Goal: Task Accomplishment & Management: Use online tool/utility

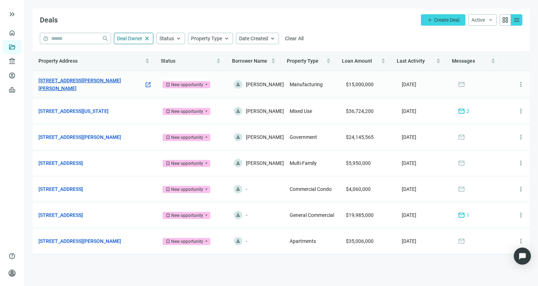
click at [82, 83] on link "[STREET_ADDRESS][PERSON_NAME][PERSON_NAME]" at bounding box center [91, 85] width 106 height 16
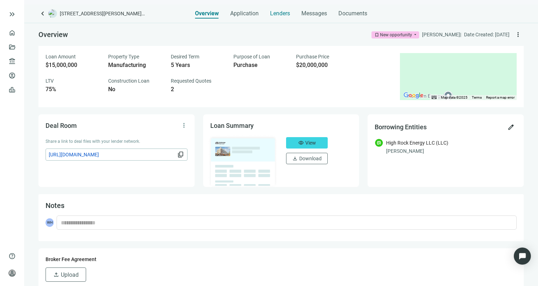
click at [276, 11] on span "Lenders" at bounding box center [280, 13] width 20 height 7
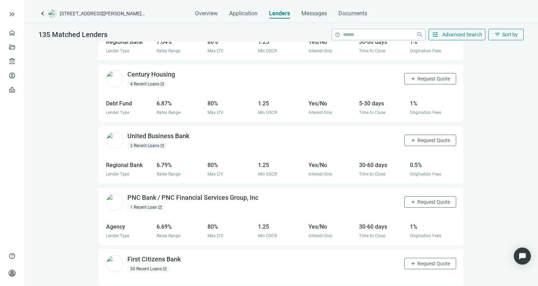
scroll to position [406, 0]
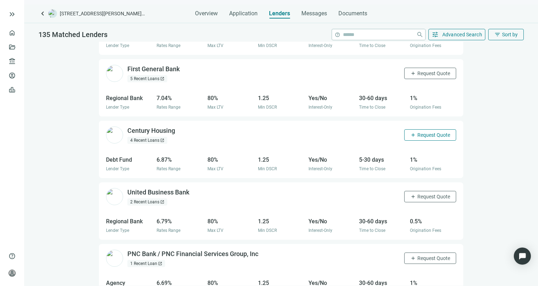
click at [434, 132] on span "Request Quote" at bounding box center [433, 135] width 33 height 6
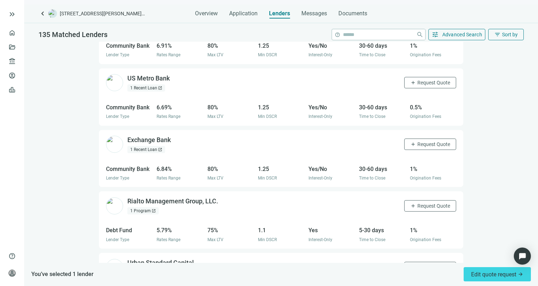
scroll to position [1978, 0]
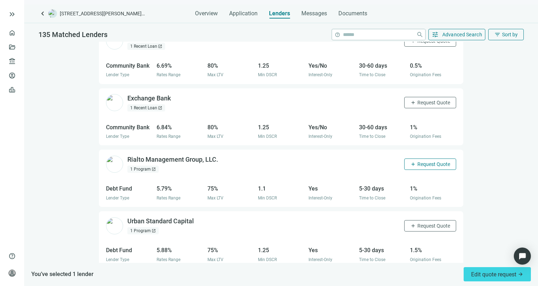
click at [422, 161] on span "Request Quote" at bounding box center [433, 164] width 33 height 6
click at [432, 223] on span "Request Quote" at bounding box center [433, 226] width 33 height 6
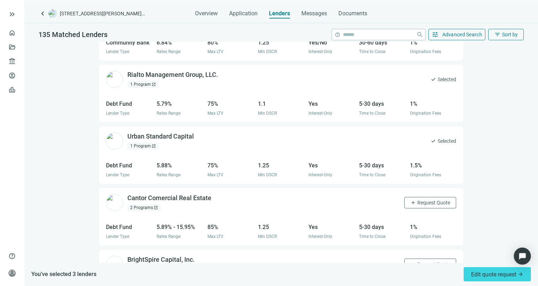
scroll to position [2093, 0]
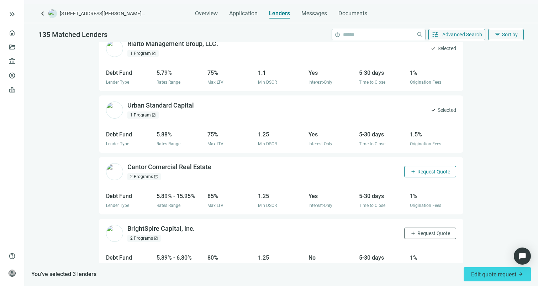
click at [421, 166] on button "add Request Quote" at bounding box center [430, 171] width 52 height 11
click at [435, 230] on span "Request Quote" at bounding box center [433, 233] width 33 height 6
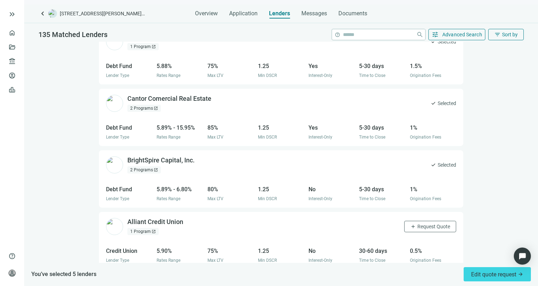
scroll to position [2184, 0]
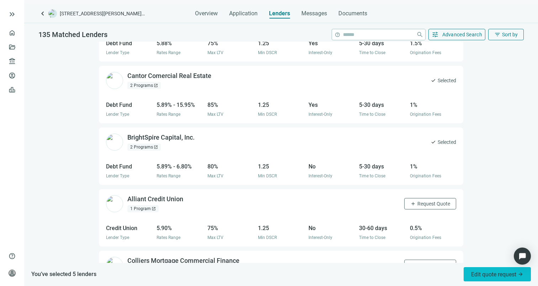
click at [489, 276] on span "Edit quote request arrow_forward" at bounding box center [497, 274] width 52 height 7
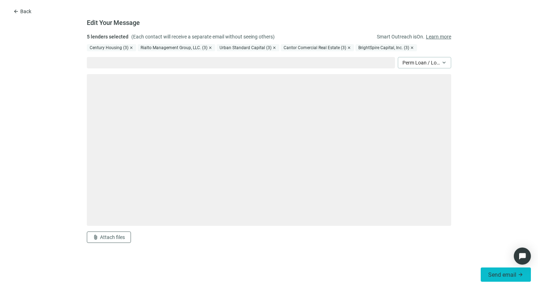
type textarea "**********"
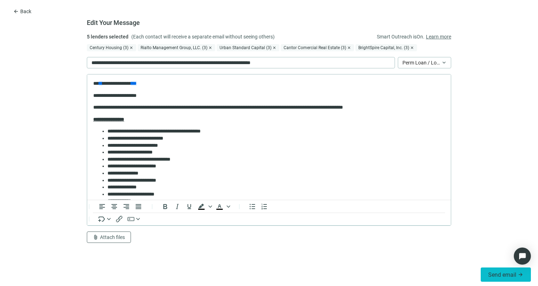
scroll to position [0, 0]
click at [495, 275] on span "Send email" at bounding box center [502, 274] width 28 height 7
